Goal: Transaction & Acquisition: Purchase product/service

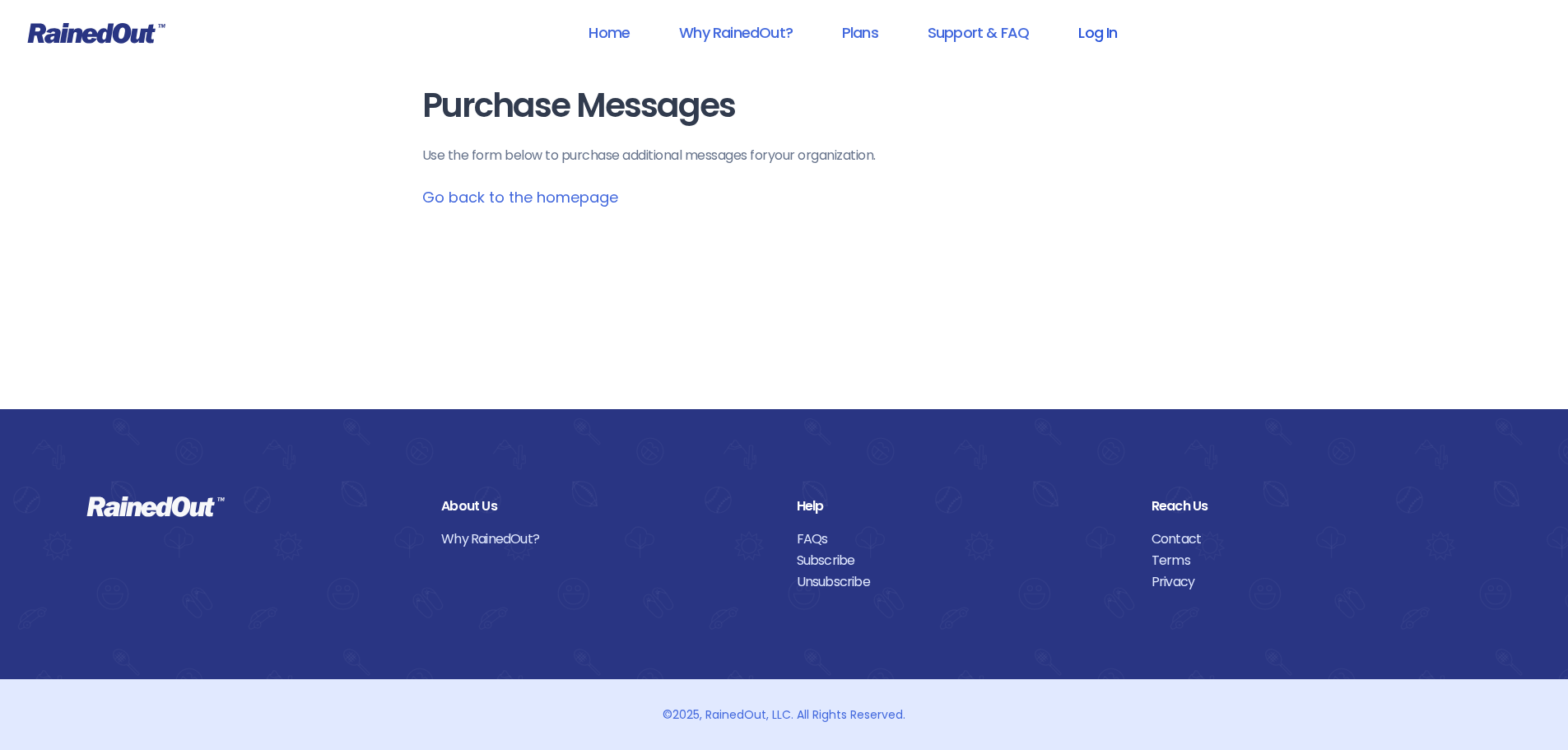
click at [1102, 26] on link "Log In" at bounding box center [1097, 32] width 82 height 37
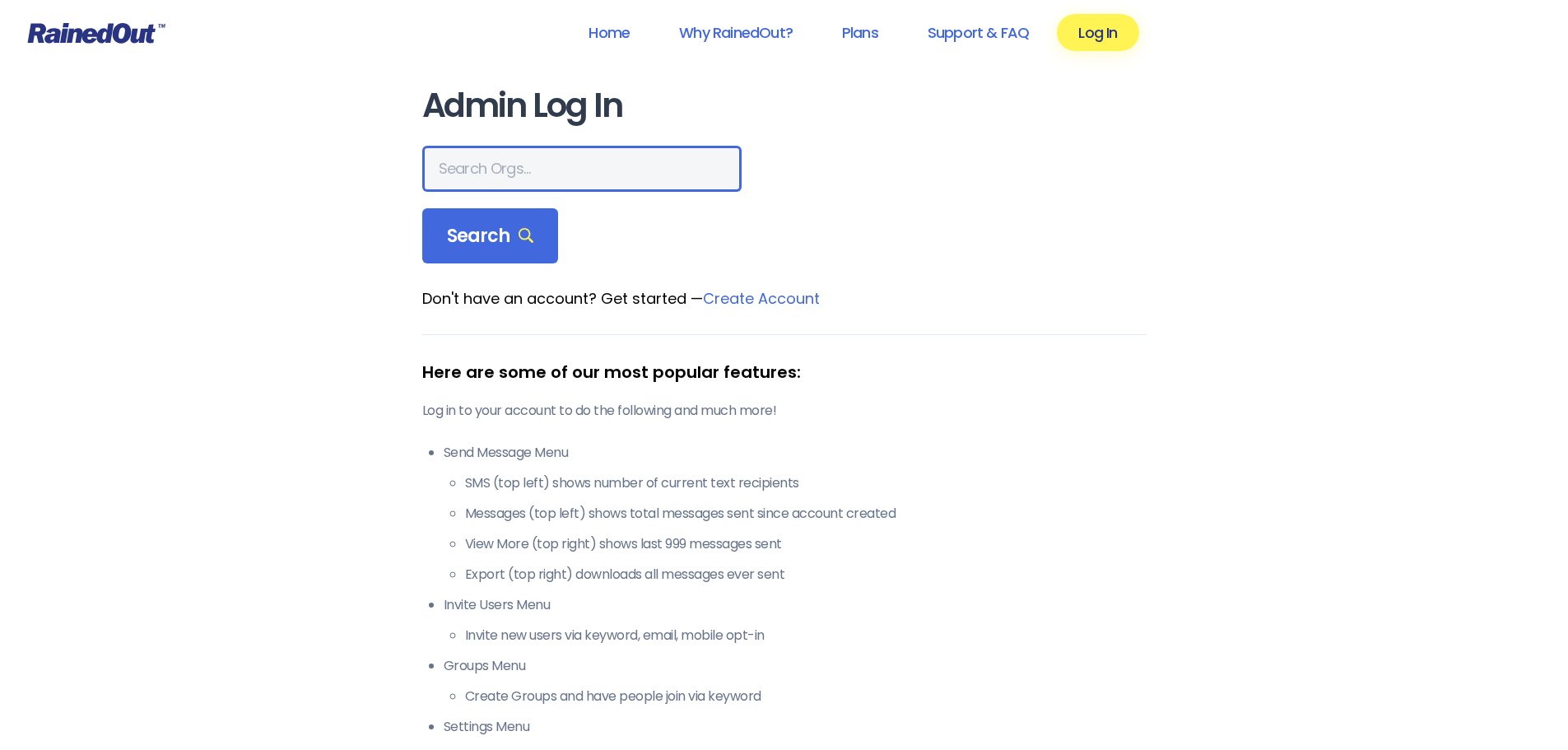
click at [547, 166] on input "text" at bounding box center [582, 169] width 320 height 46
type input "Gateway Riders"
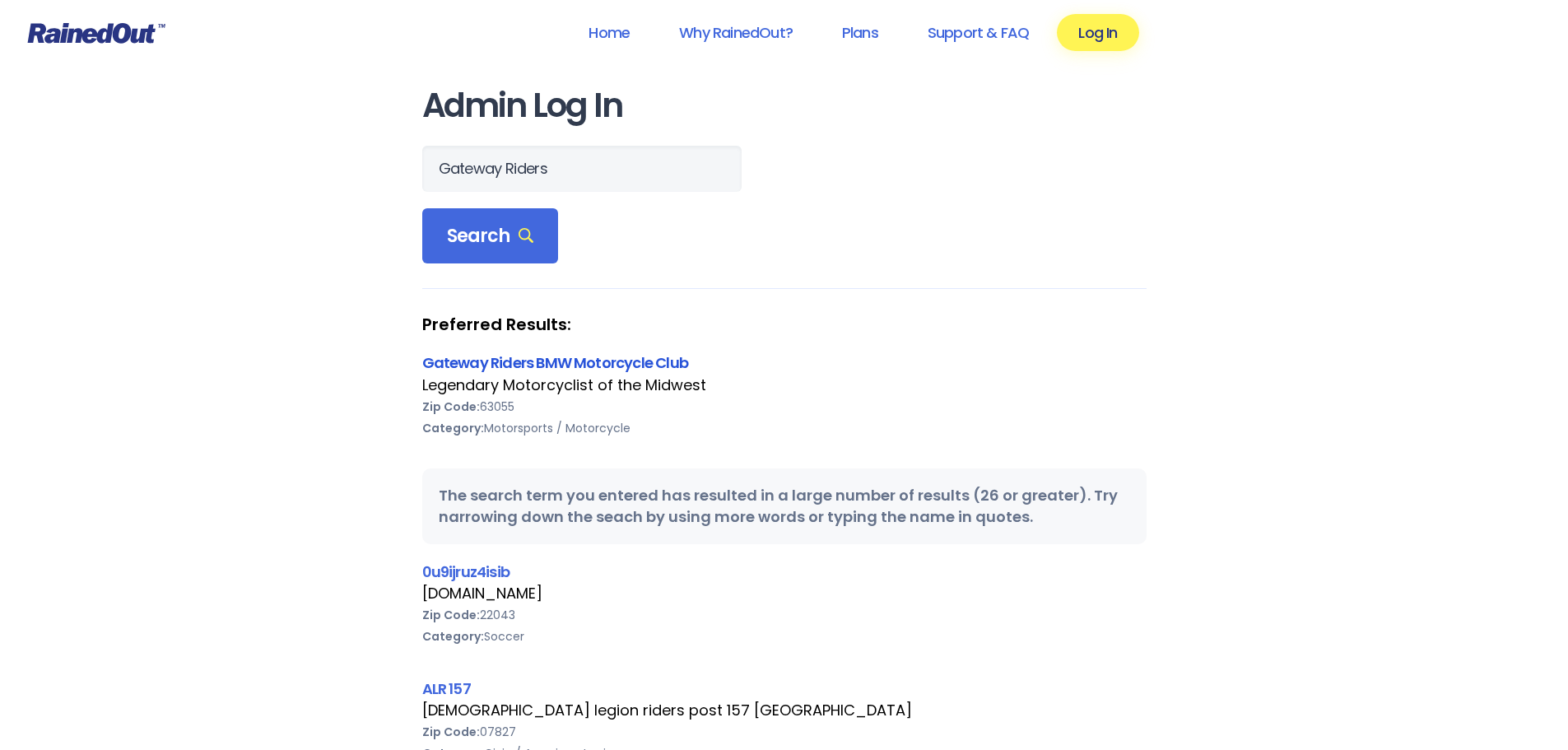
click at [511, 372] on link "Gateway Riders BMW Motorcycle Club" at bounding box center [555, 362] width 266 height 21
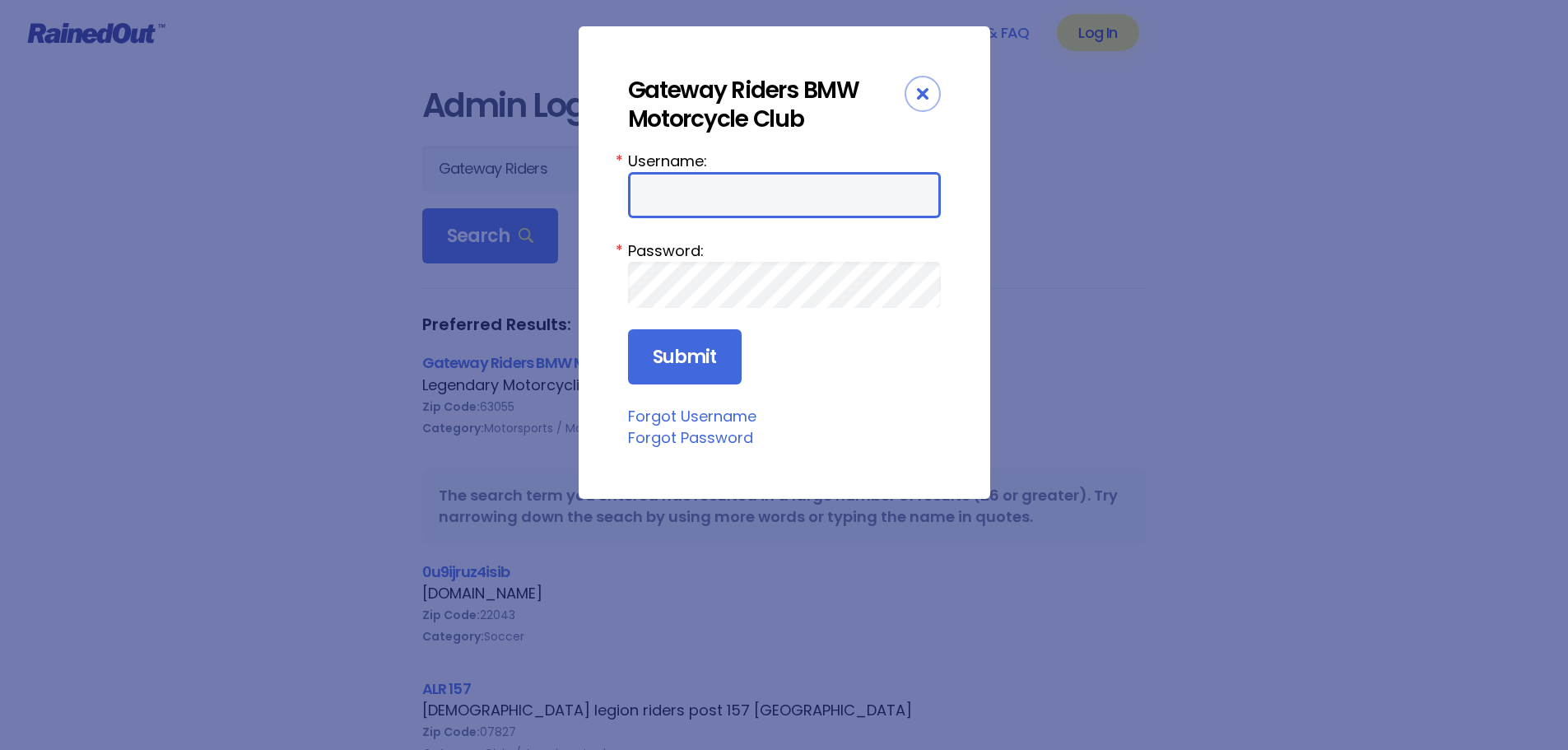
type input "Danchap2"
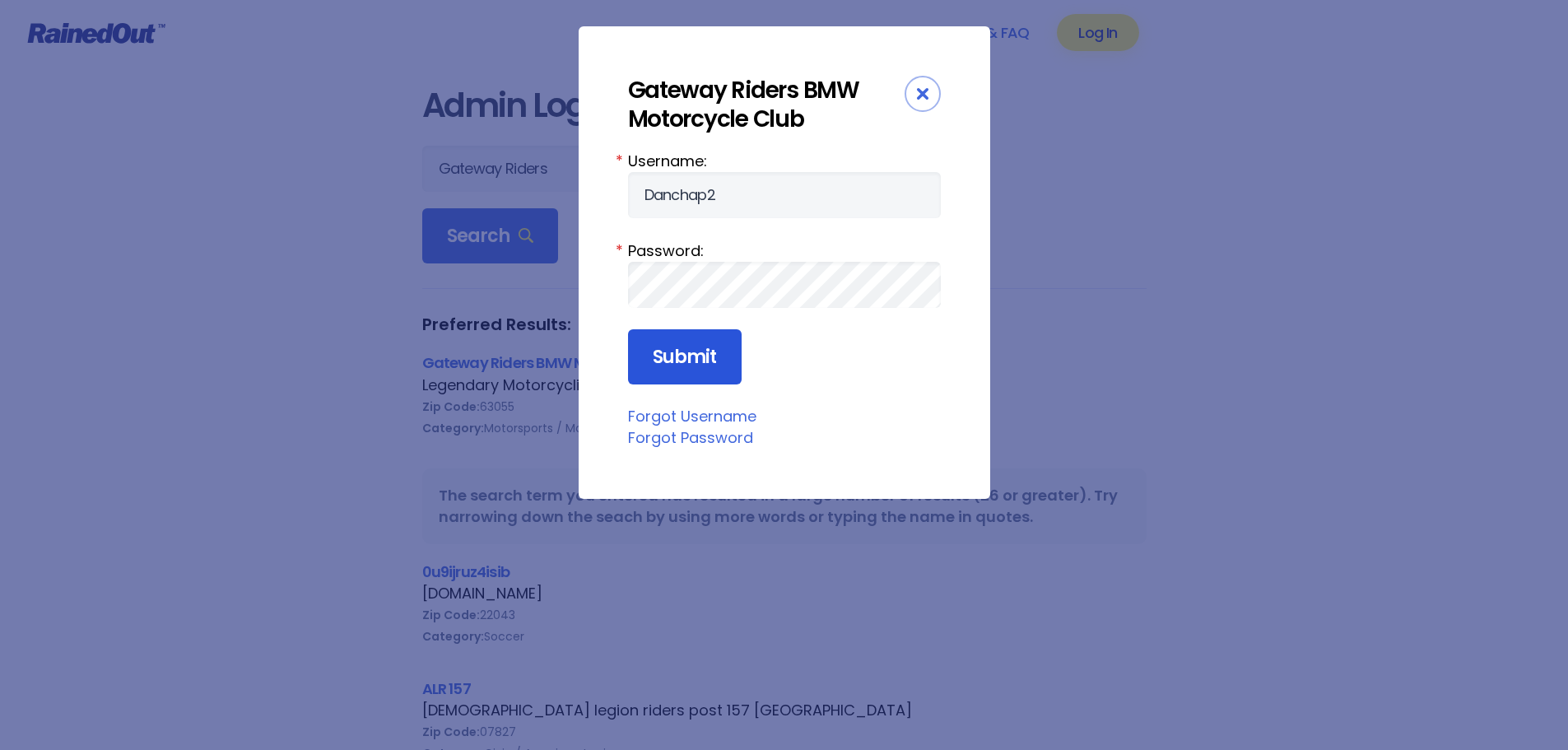
click at [676, 363] on input "Submit" at bounding box center [685, 357] width 114 height 56
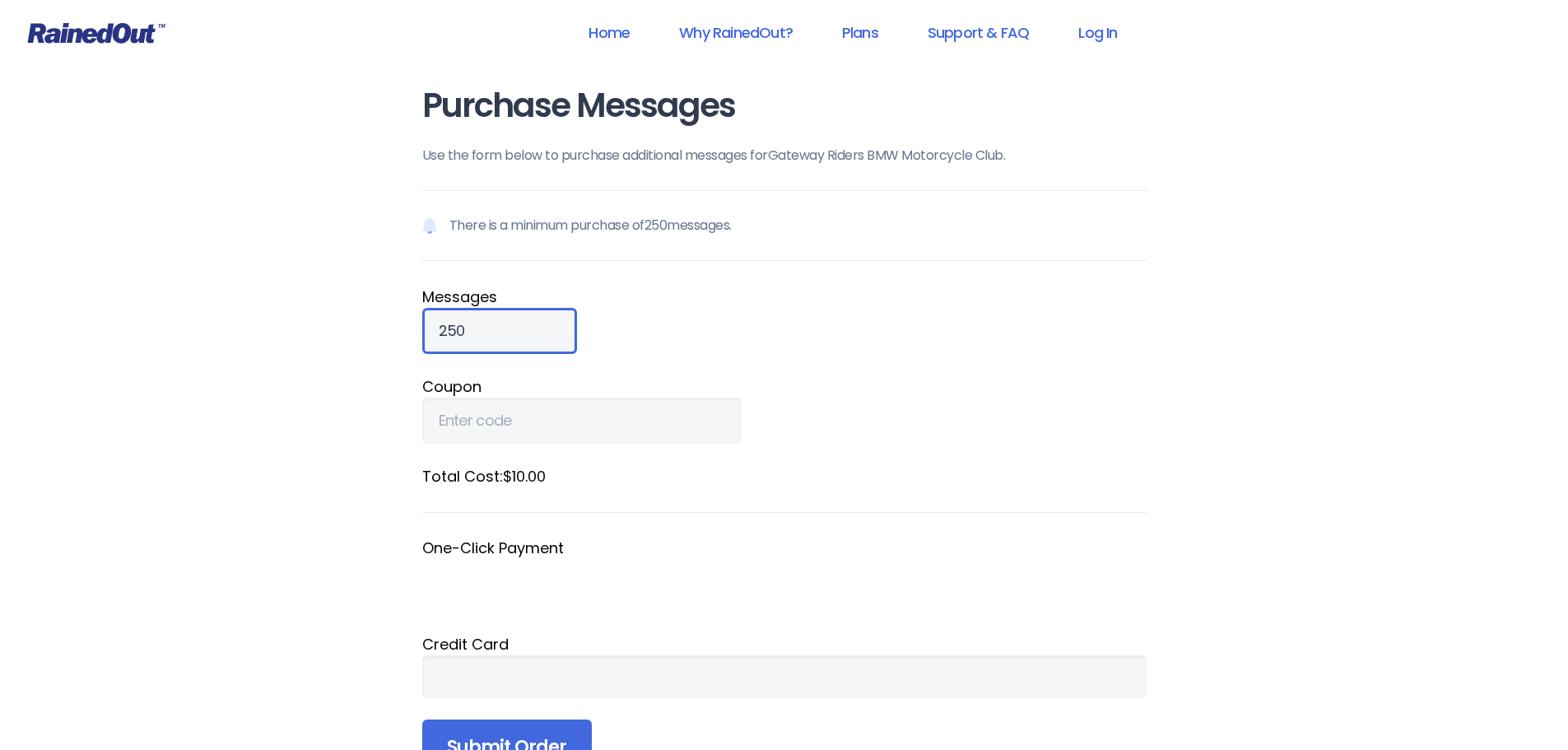
click at [527, 335] on input "250" at bounding box center [500, 331] width 155 height 46
click at [663, 335] on fieldset "Message s 250" at bounding box center [785, 319] width 725 height 68
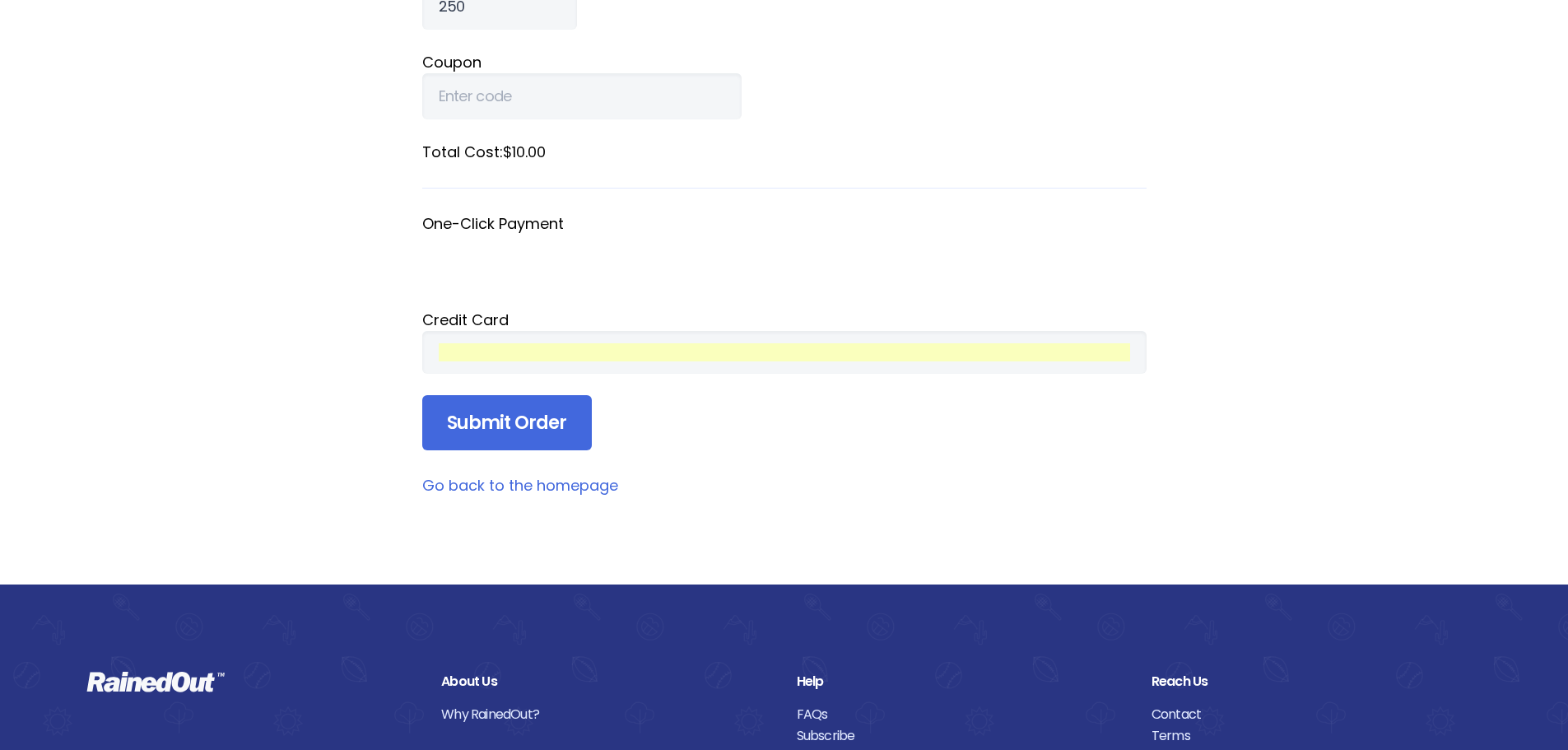
scroll to position [329, 0]
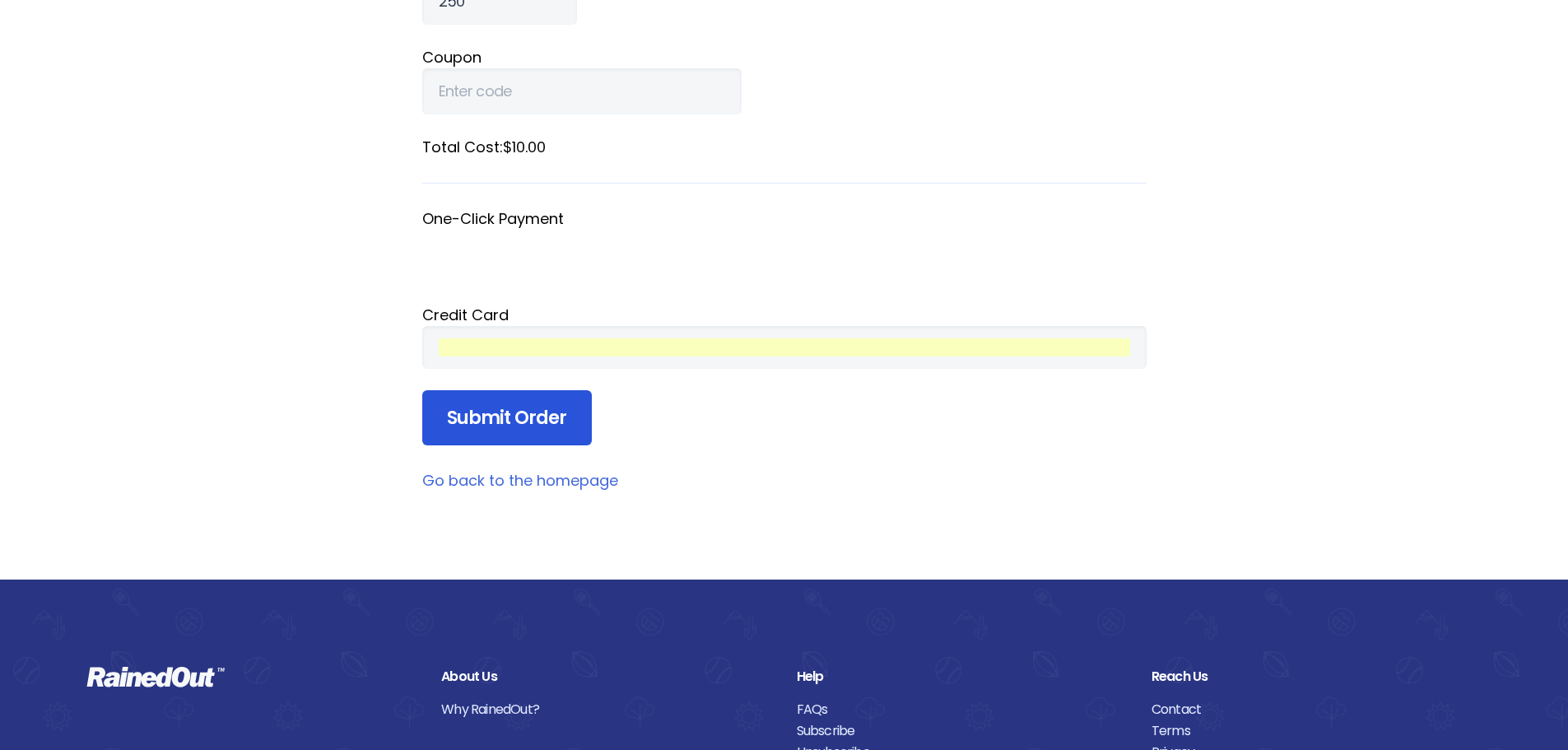
click at [506, 409] on input "Submit Order" at bounding box center [507, 418] width 170 height 56
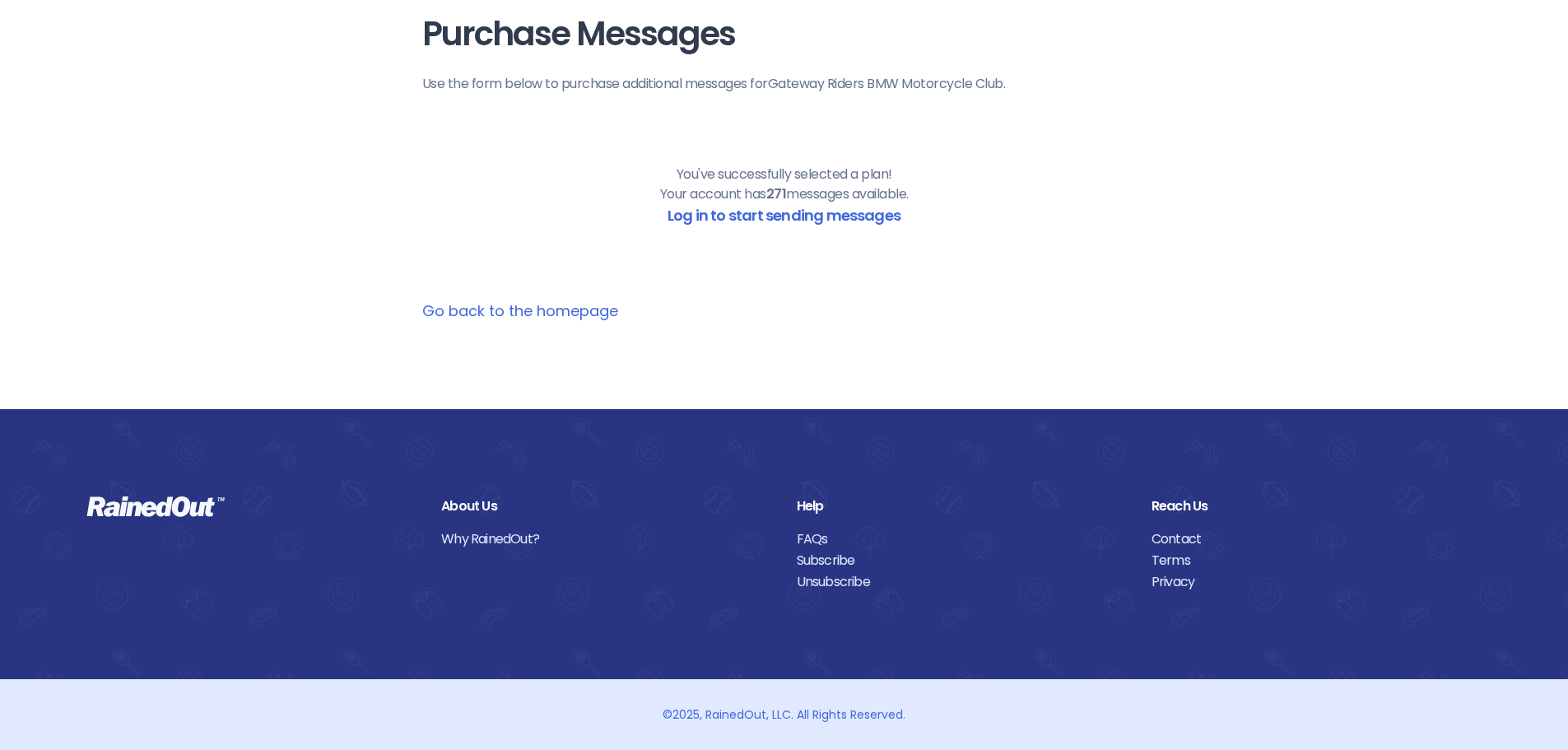
scroll to position [72, 0]
